Goal: Task Accomplishment & Management: Use online tool/utility

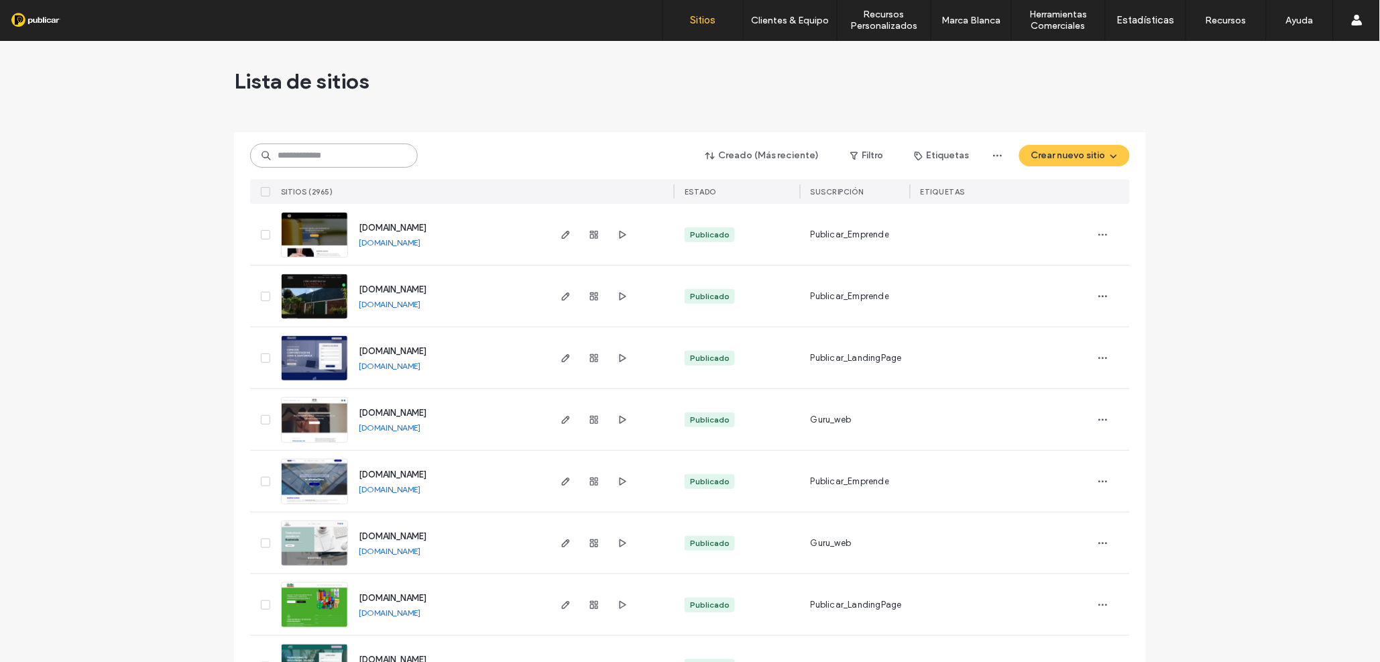
click at [296, 158] on input at bounding box center [334, 156] width 168 height 24
paste input "**********"
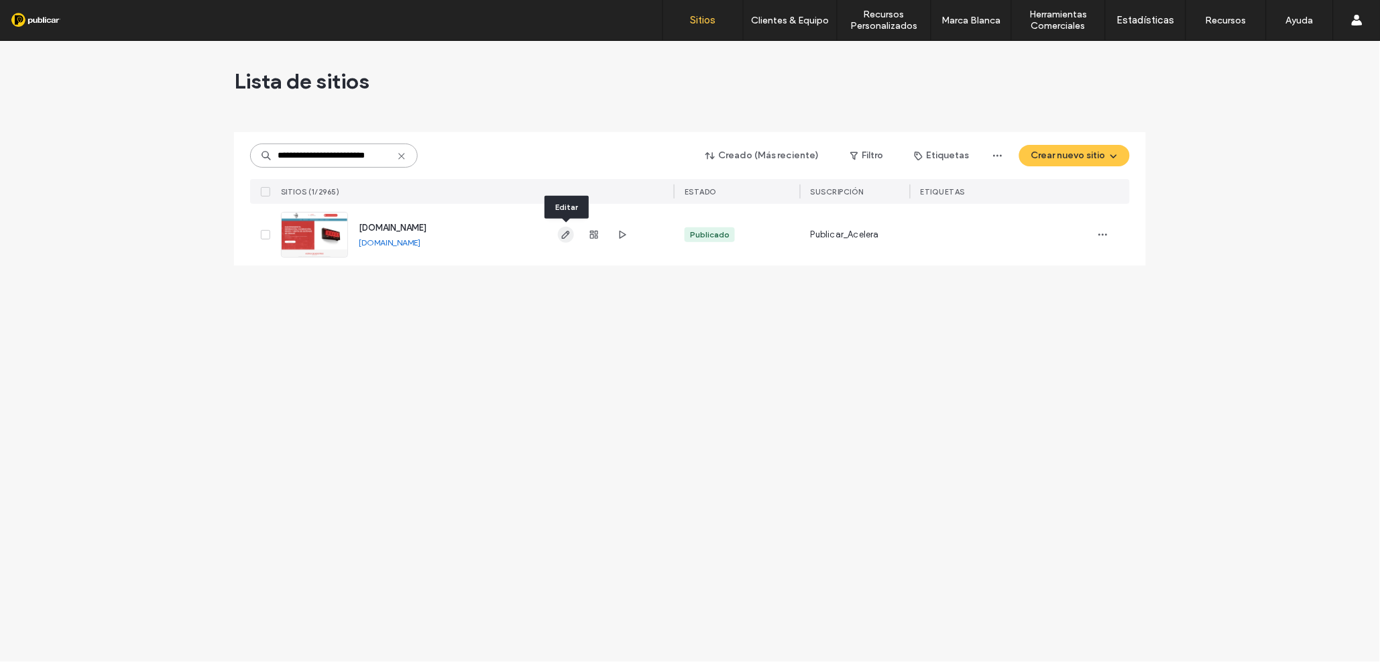
type input "**********"
click at [566, 233] on icon "button" at bounding box center [566, 234] width 11 height 11
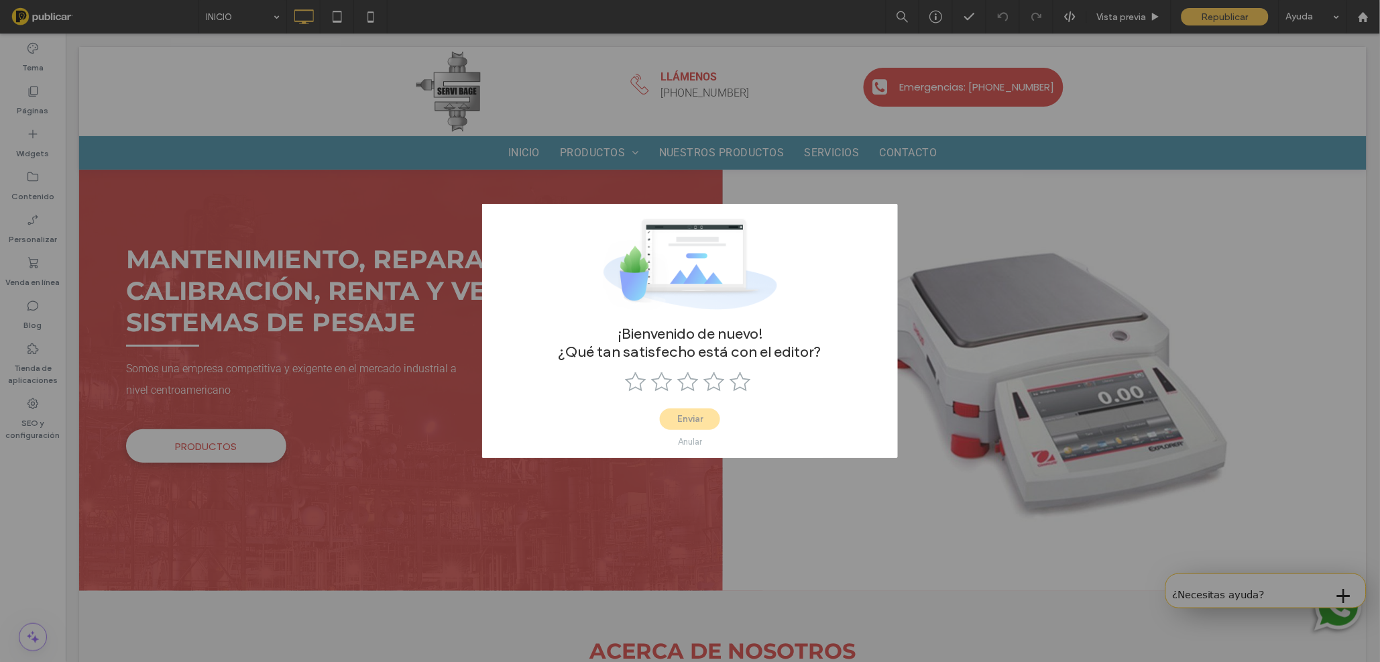
click at [799, 192] on div "¡Bienvenido de nuevo! ¿Qué tan satisfecho está con el editor? Enviar Anular" at bounding box center [690, 331] width 1380 height 662
click at [835, 191] on div "¡Bienvenido de nuevo! ¿Qué tan satisfecho está con el editor? Enviar Anular" at bounding box center [690, 331] width 1380 height 662
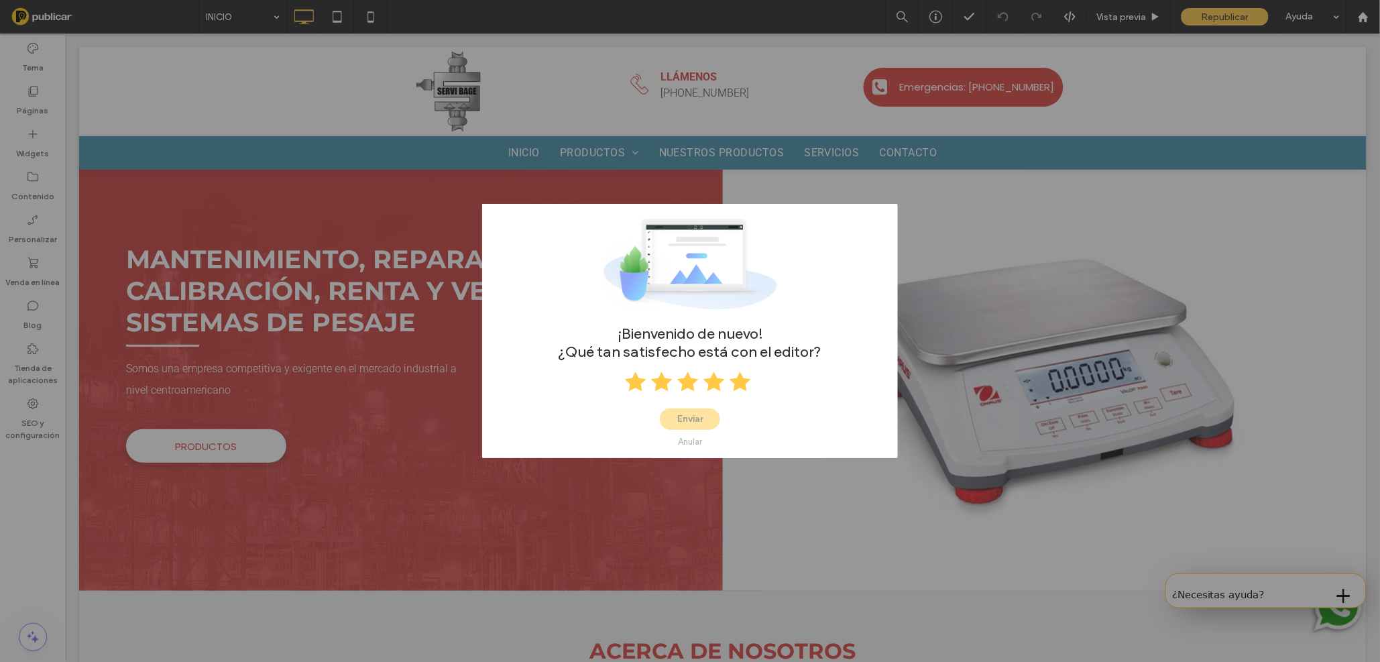
click at [739, 386] on use at bounding box center [740, 381] width 21 height 19
click at [684, 421] on button "Enviar" at bounding box center [690, 418] width 60 height 21
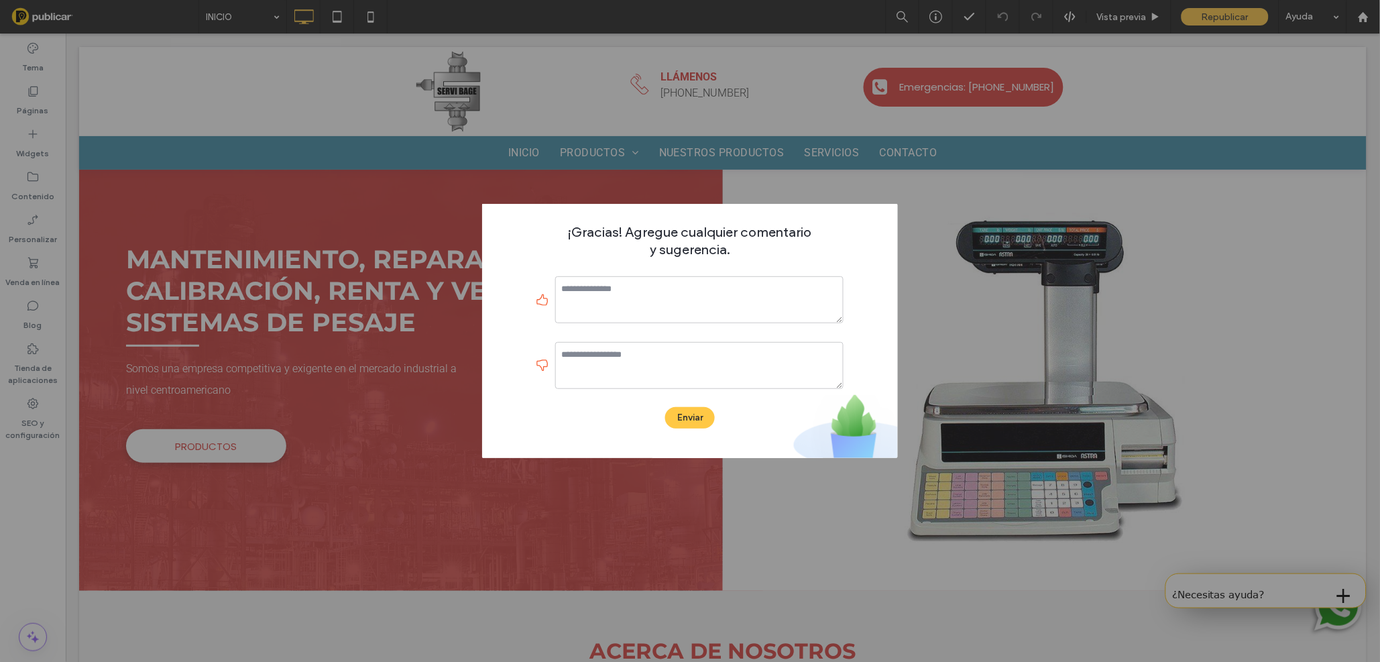
click at [944, 337] on div "¡Gracias! Agregue cualquier comentario y sugerencia. Enviar" at bounding box center [690, 331] width 1380 height 662
click at [691, 419] on button "Enviar" at bounding box center [690, 417] width 50 height 21
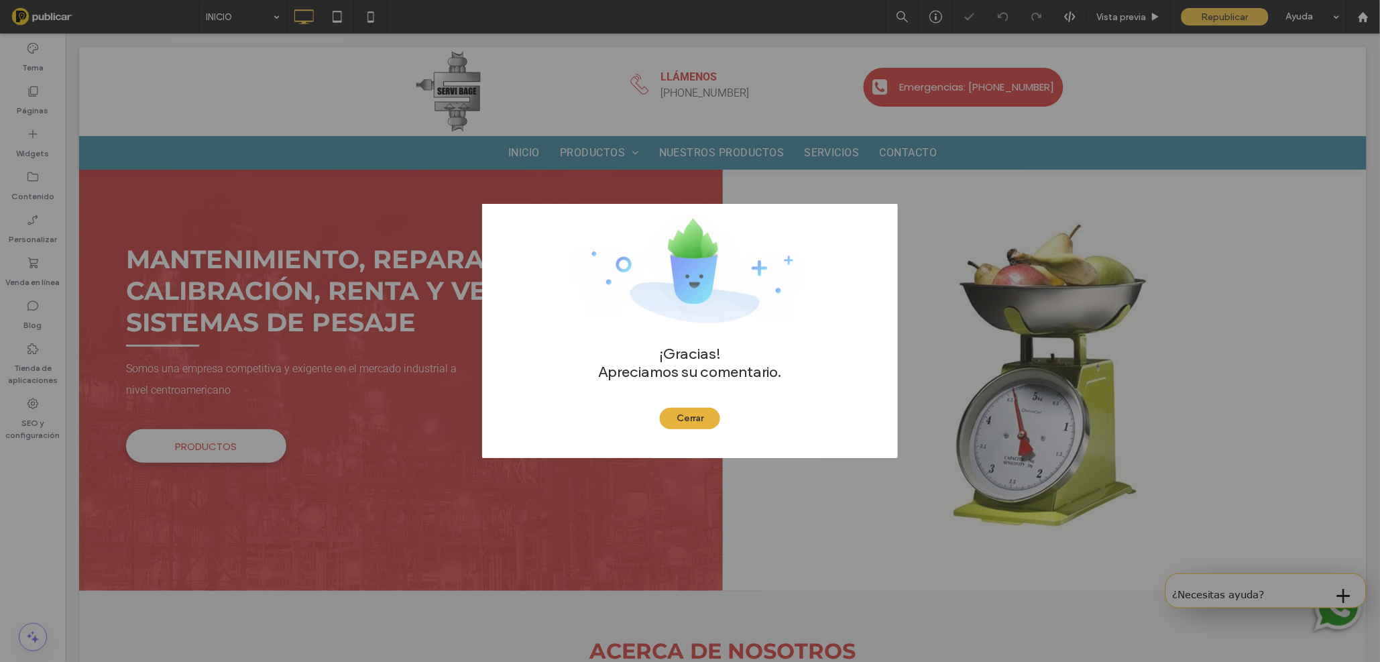
click at [687, 418] on button "Cerrar" at bounding box center [690, 418] width 60 height 21
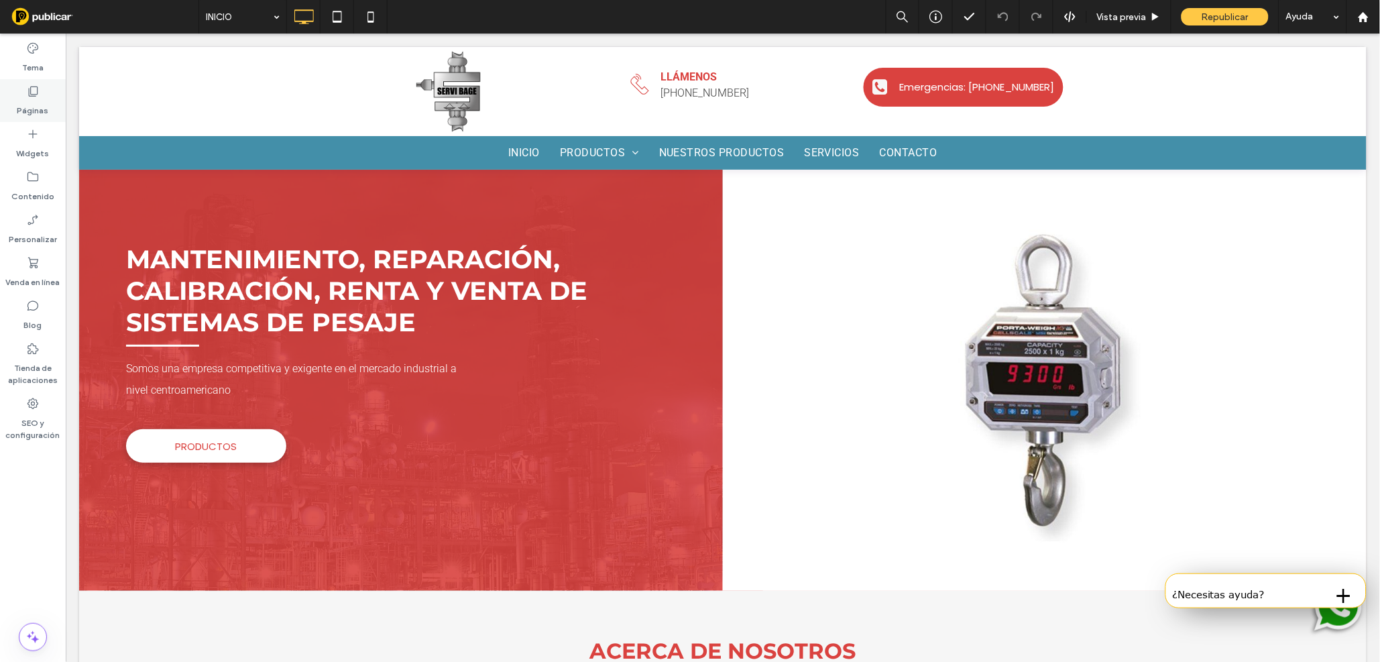
click at [36, 101] on label "Páginas" at bounding box center [33, 107] width 32 height 19
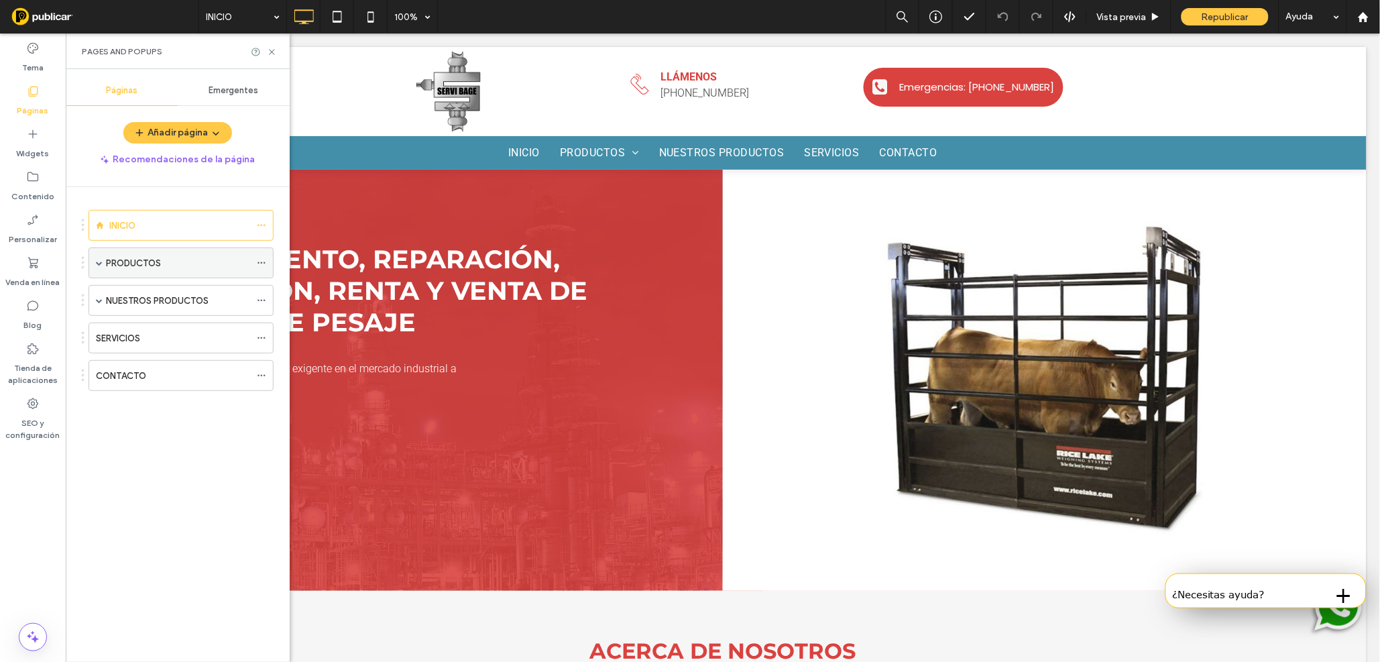
click at [170, 266] on div "PRODUCTOS" at bounding box center [178, 263] width 144 height 14
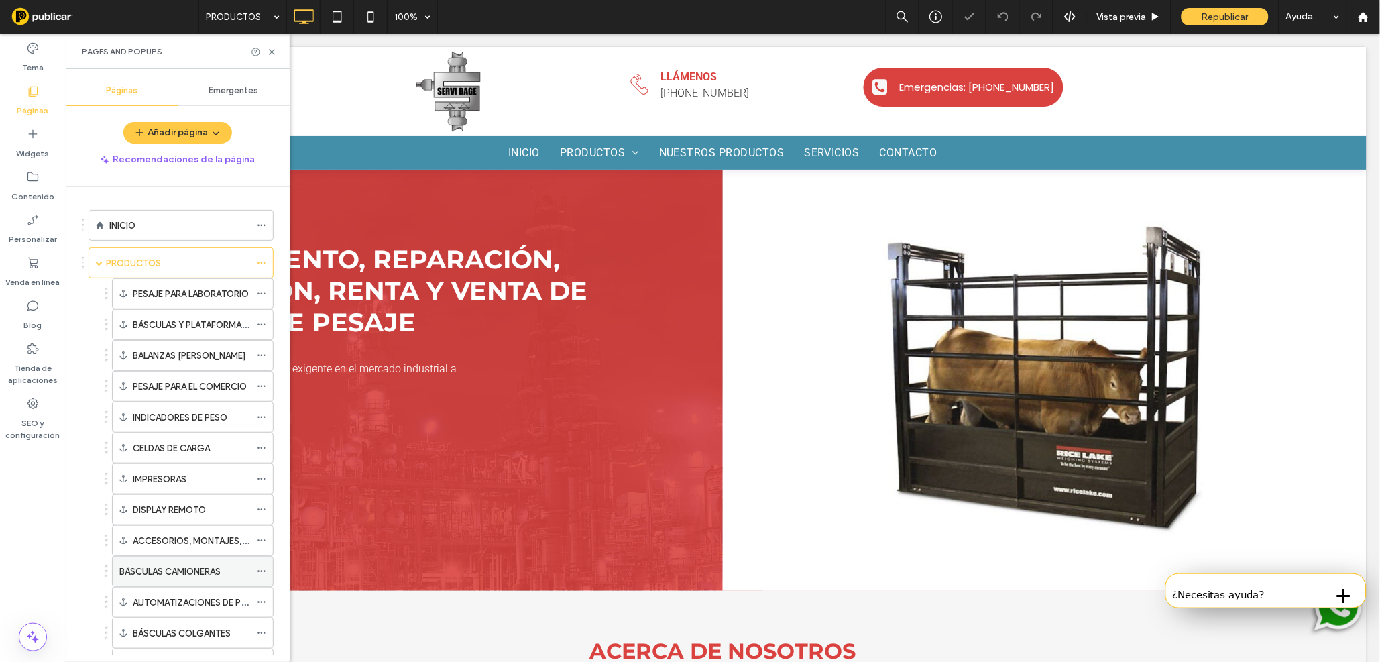
click at [205, 571] on label "BÁSCULAS CAMIONERAS" at bounding box center [169, 571] width 101 height 23
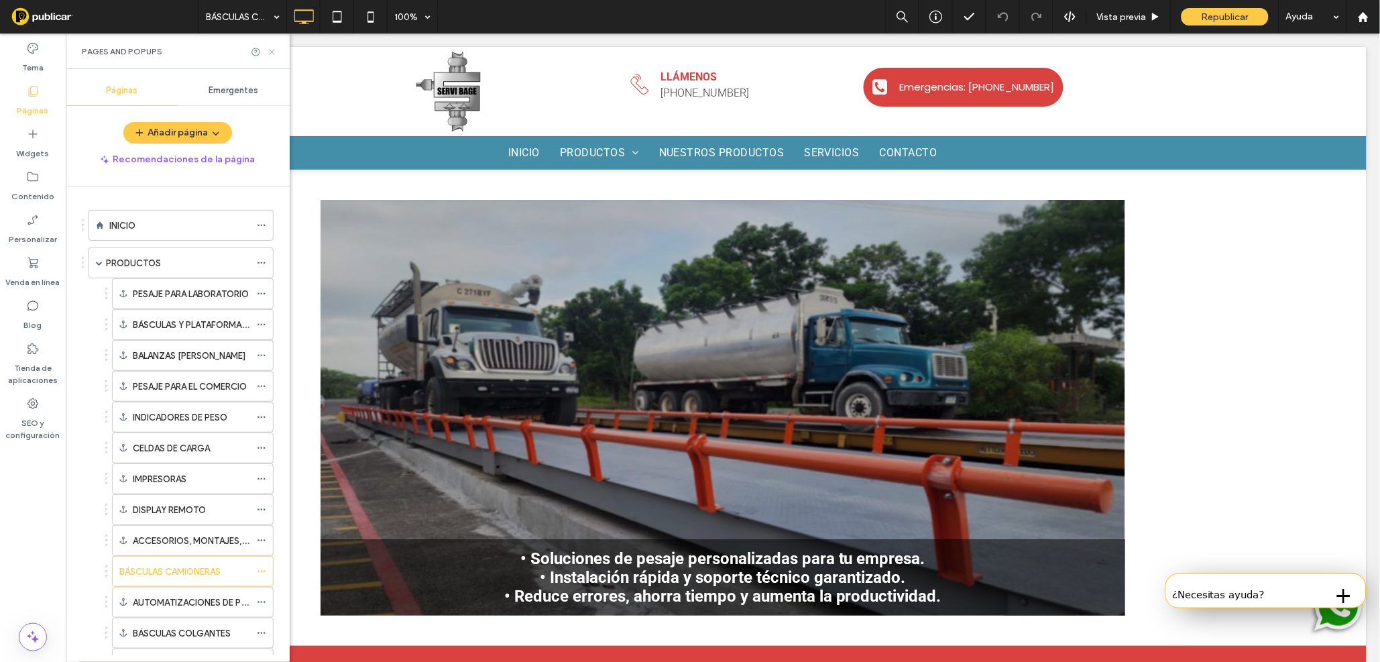
click at [270, 48] on icon at bounding box center [272, 52] width 10 height 10
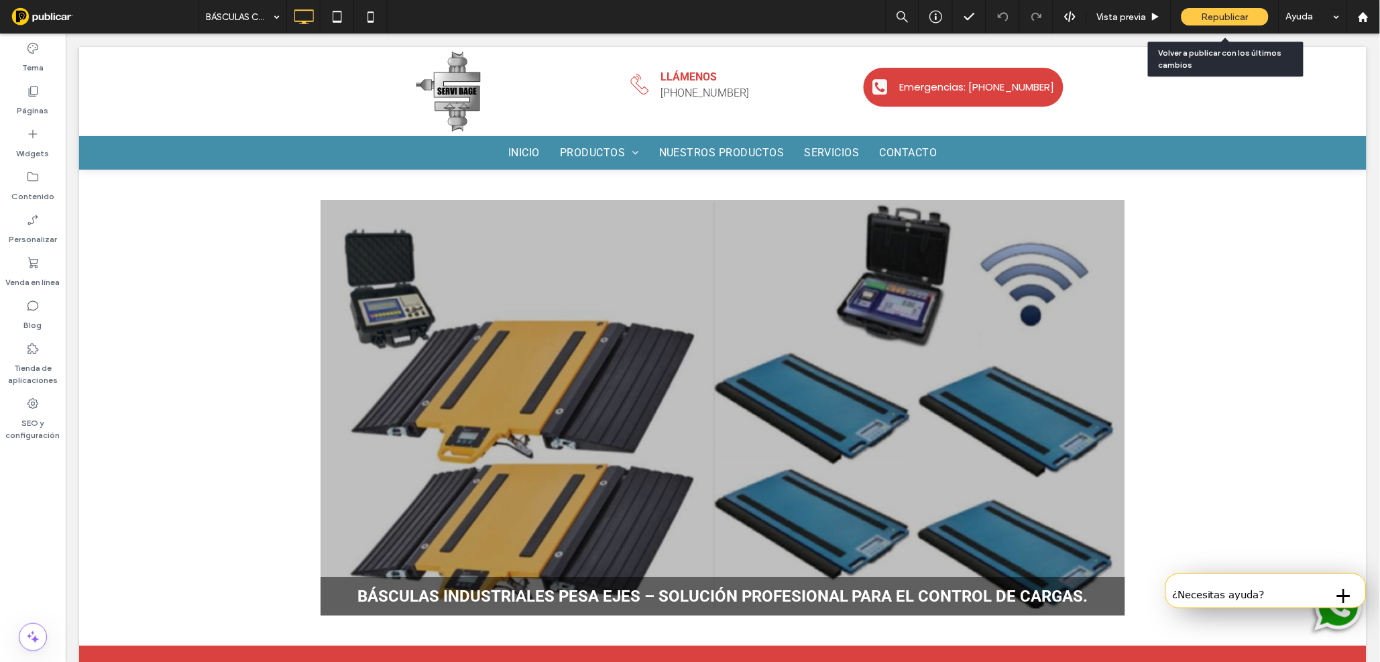
click at [1229, 15] on span "Republicar" at bounding box center [1225, 16] width 47 height 11
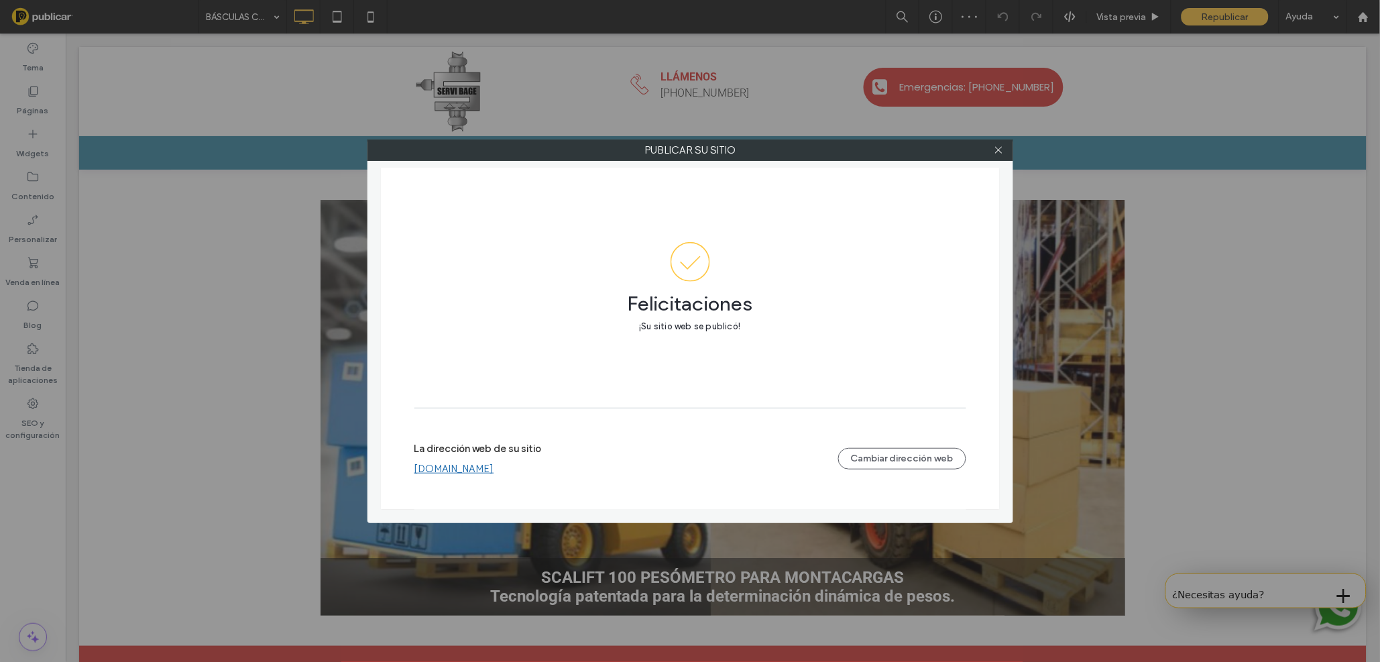
click at [459, 471] on link "[DOMAIN_NAME]" at bounding box center [455, 469] width 80 height 12
